Goal: Obtain resource: Obtain resource

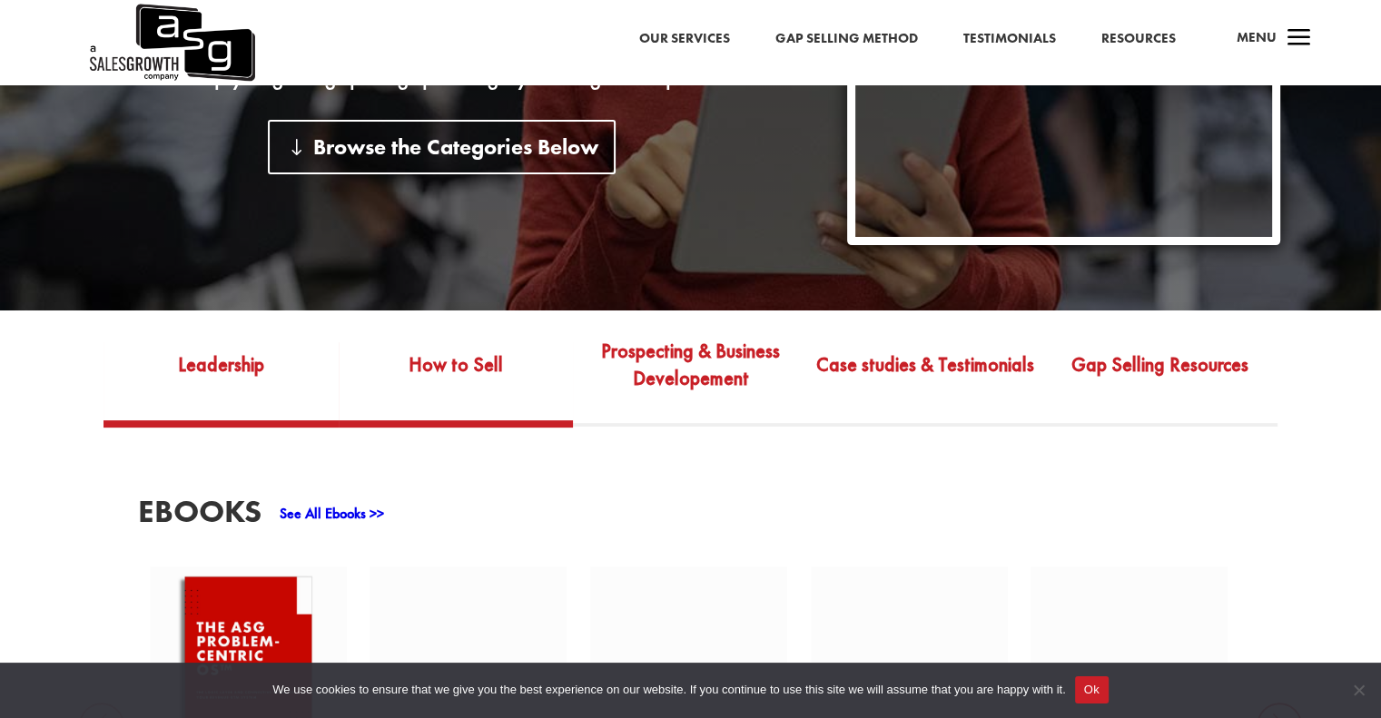
scroll to position [817, 0]
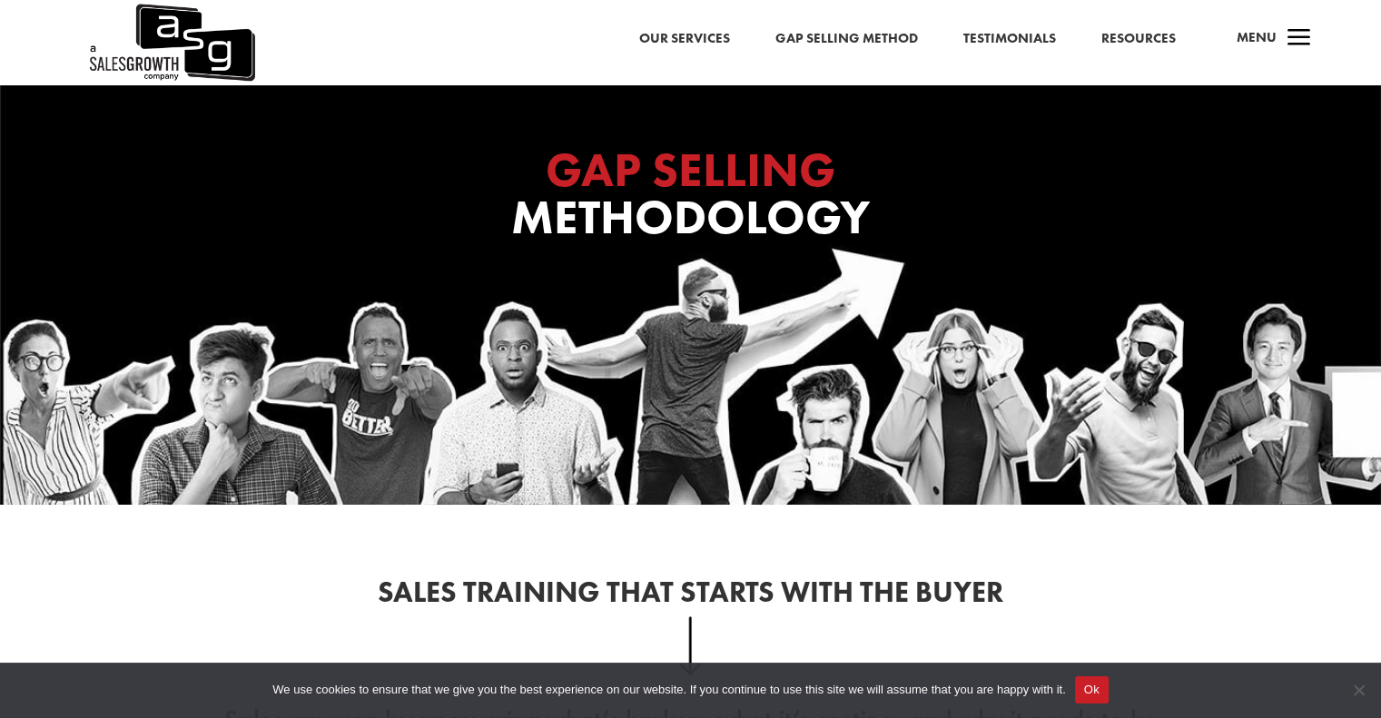
click at [852, 23] on div "Our Services Gap Selling Method Testimonials Resources a Menu" at bounding box center [690, 42] width 1381 height 85
click at [831, 35] on link "Gap Selling Method" at bounding box center [847, 39] width 143 height 24
click at [838, 35] on link "Gap Selling Method" at bounding box center [847, 39] width 143 height 24
click at [1133, 38] on link "Resources" at bounding box center [1139, 39] width 74 height 24
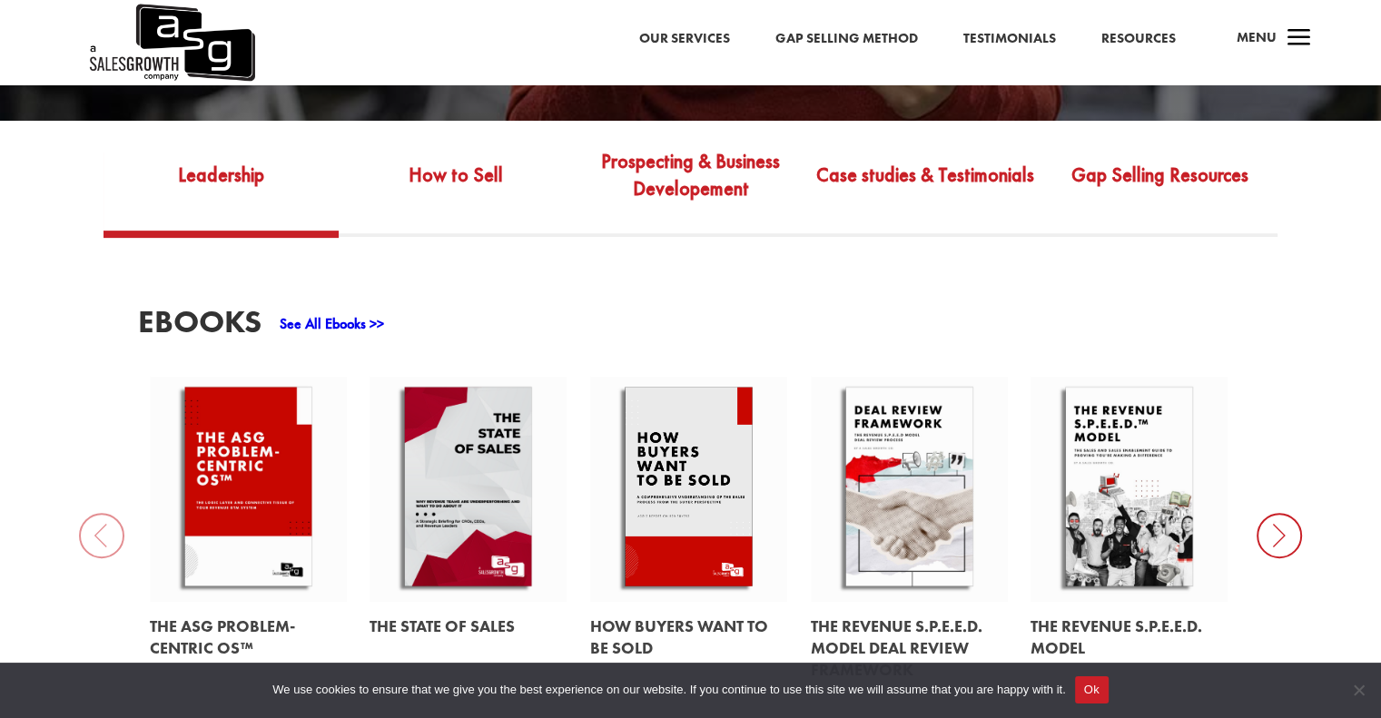
scroll to position [636, 0]
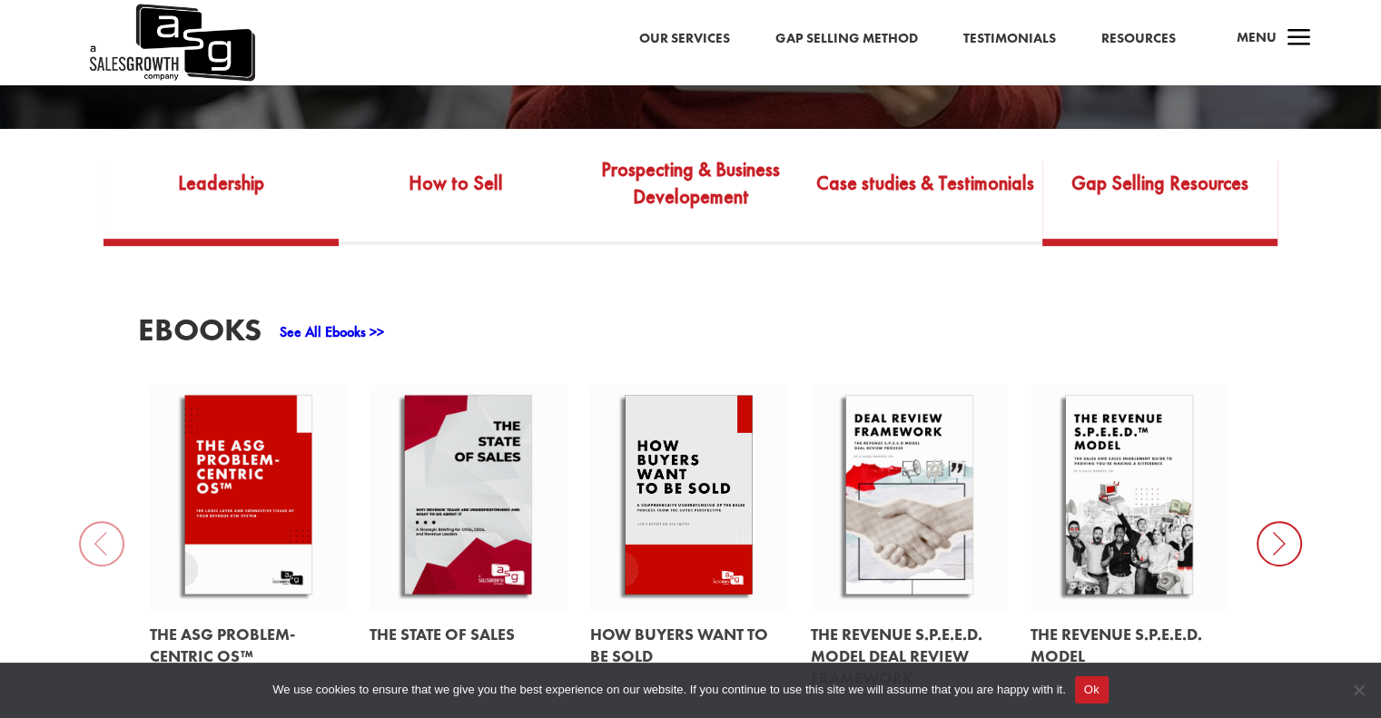
click at [1141, 188] on link "Gap Selling Resources" at bounding box center [1160, 195] width 235 height 85
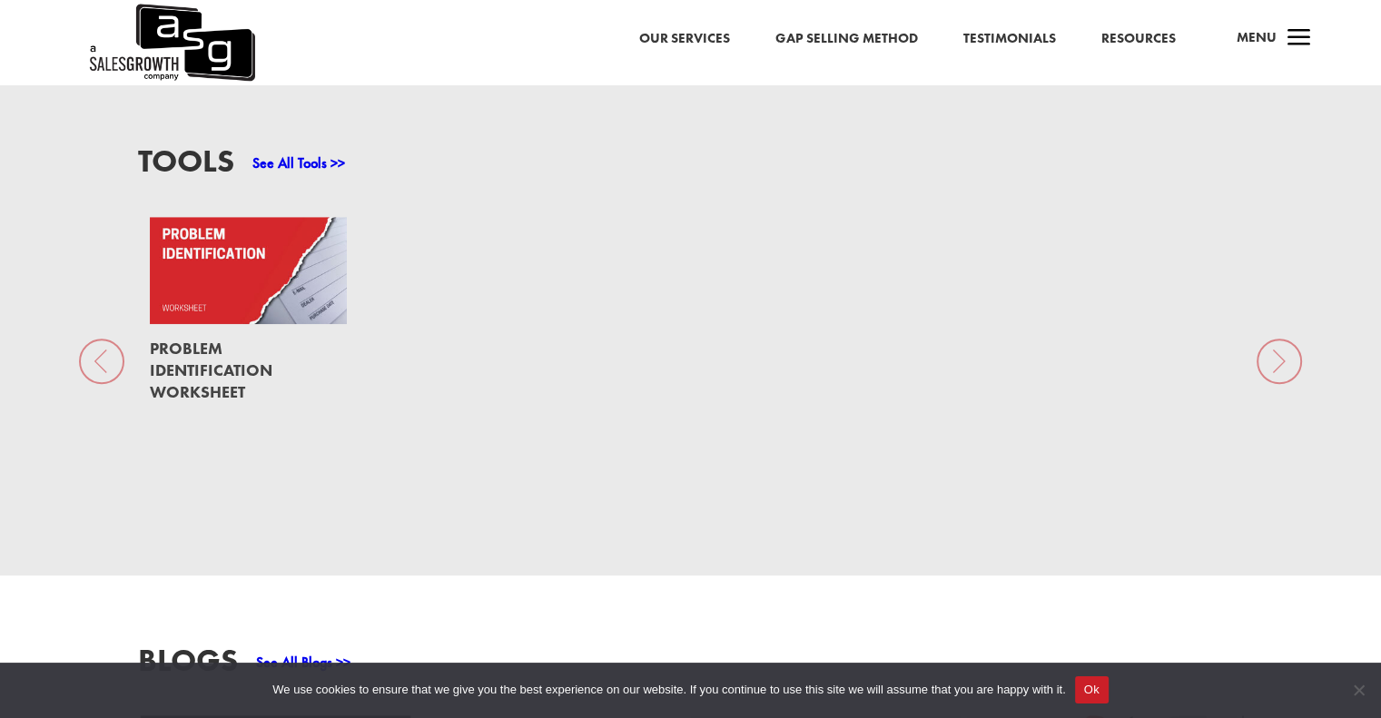
scroll to position [1362, 0]
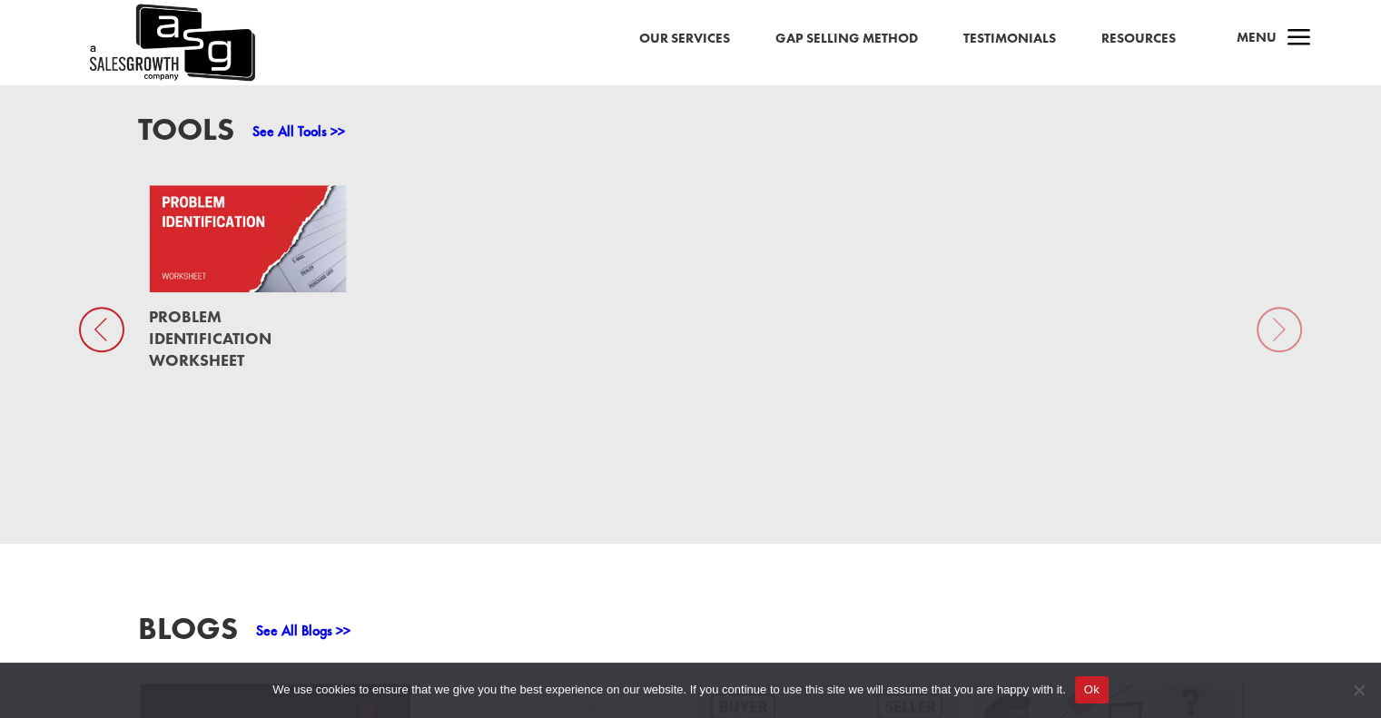
click at [222, 354] on link at bounding box center [248, 338] width 198 height 92
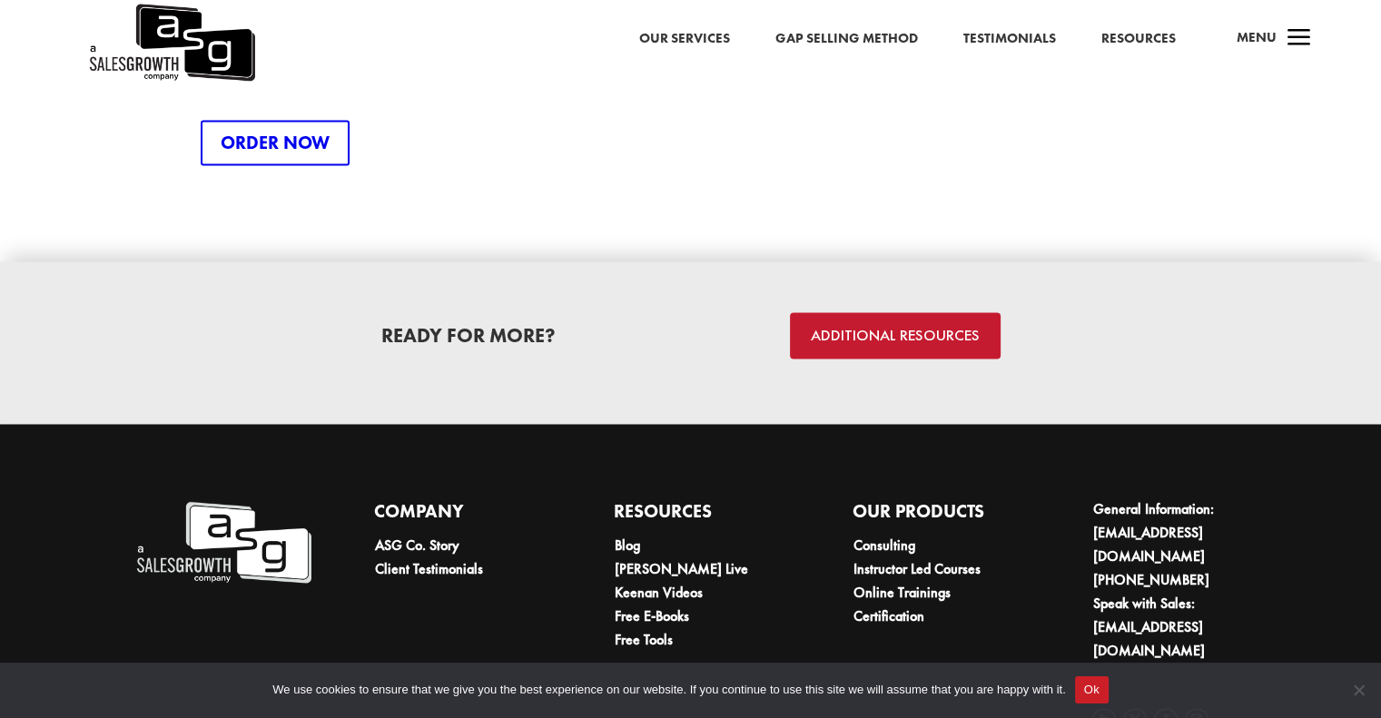
scroll to position [2625, 0]
